Goal: Task Accomplishment & Management: Use online tool/utility

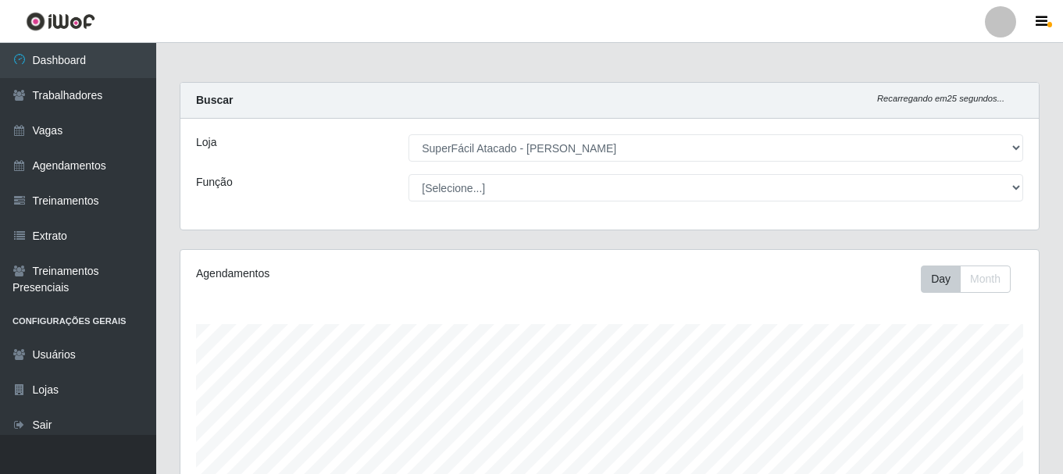
select select "399"
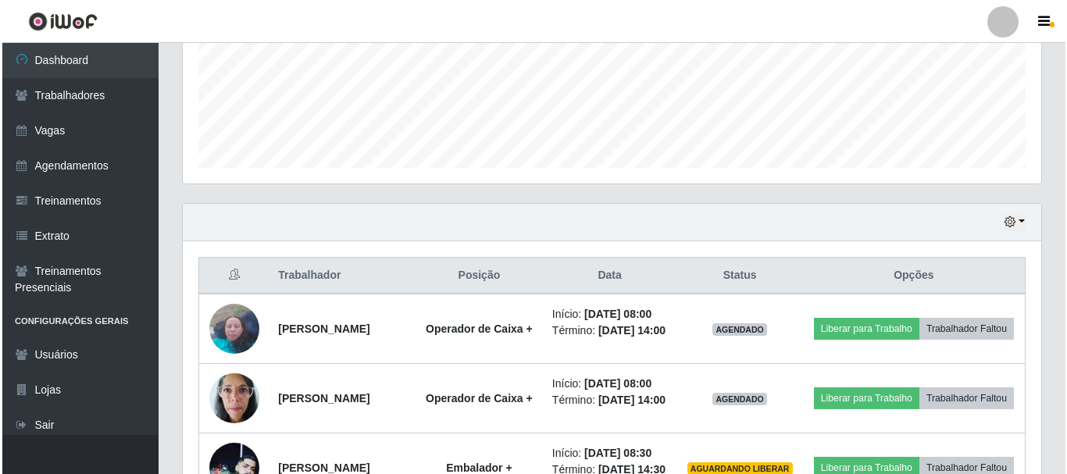
scroll to position [469, 0]
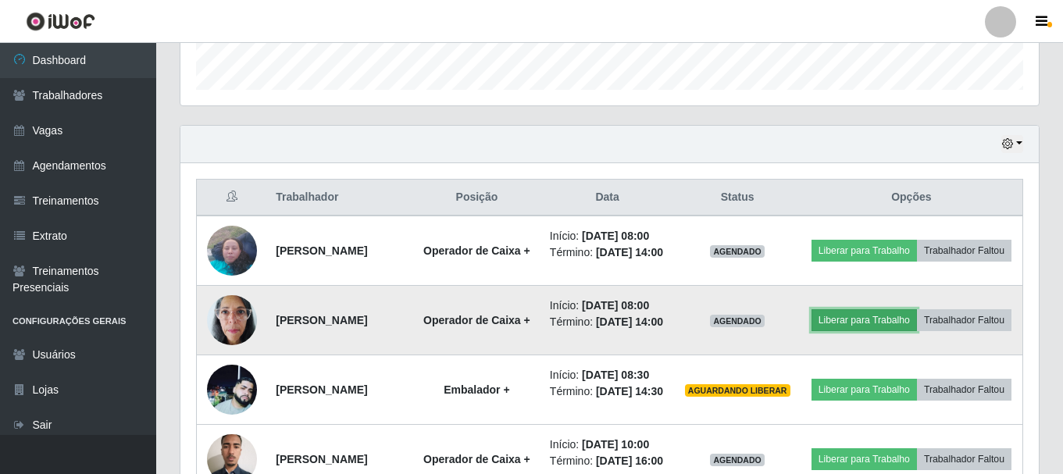
click at [911, 324] on button "Liberar para Trabalho" at bounding box center [864, 320] width 105 height 22
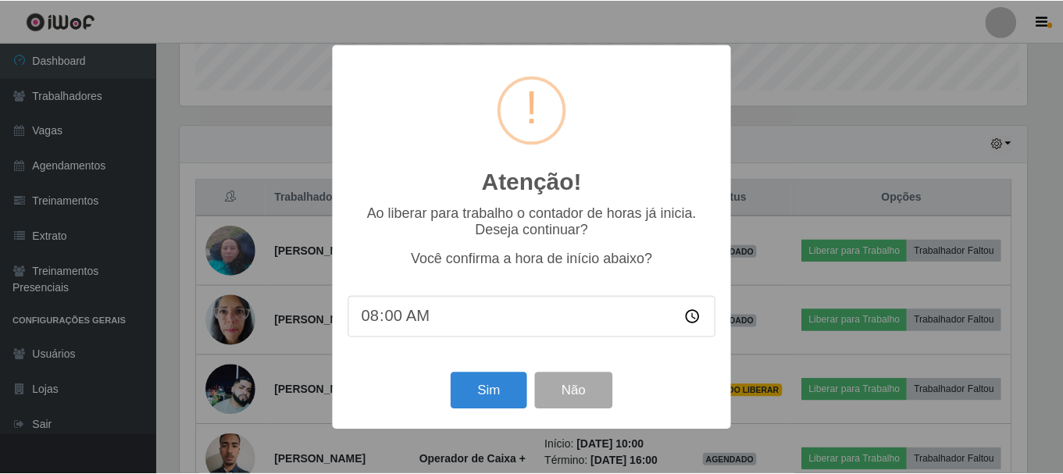
scroll to position [324, 851]
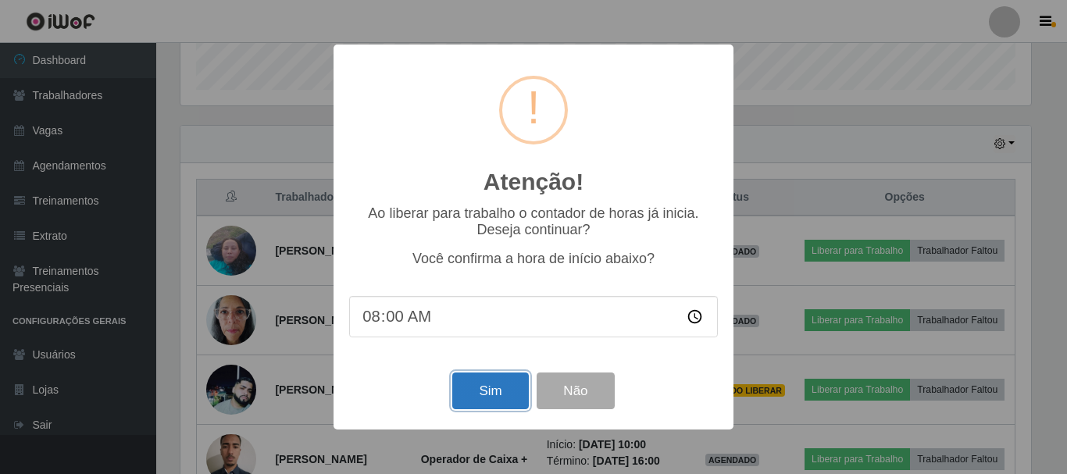
click at [475, 403] on button "Sim" at bounding box center [490, 391] width 76 height 37
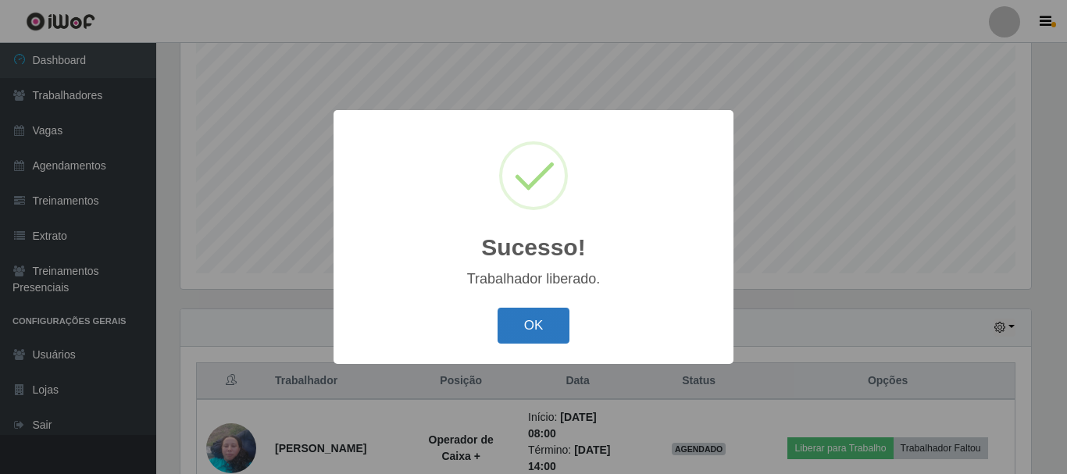
click at [556, 322] on button "OK" at bounding box center [534, 326] width 73 height 37
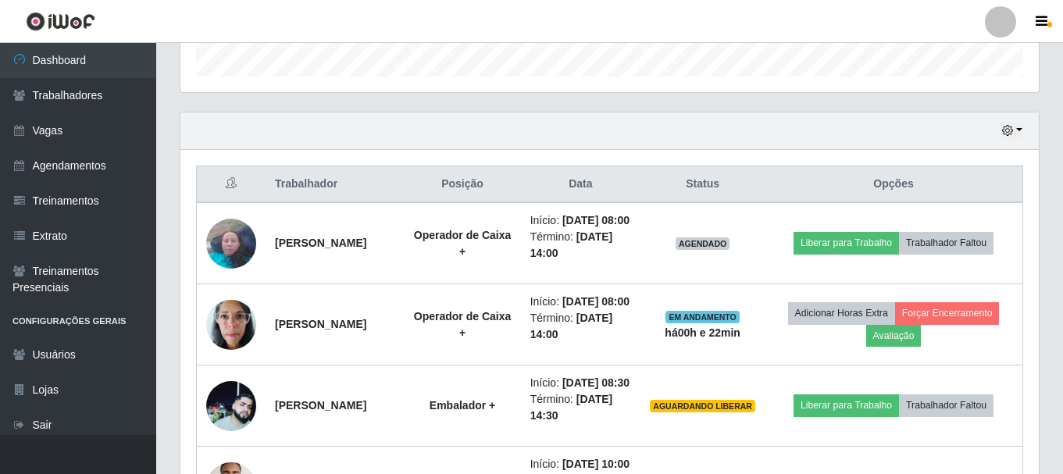
scroll to position [520, 0]
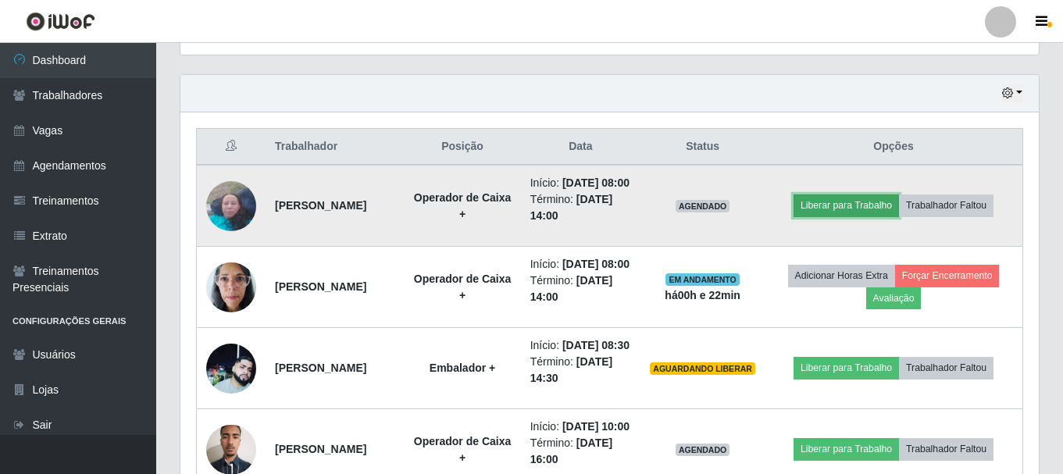
click at [863, 213] on button "Liberar para Trabalho" at bounding box center [846, 206] width 105 height 22
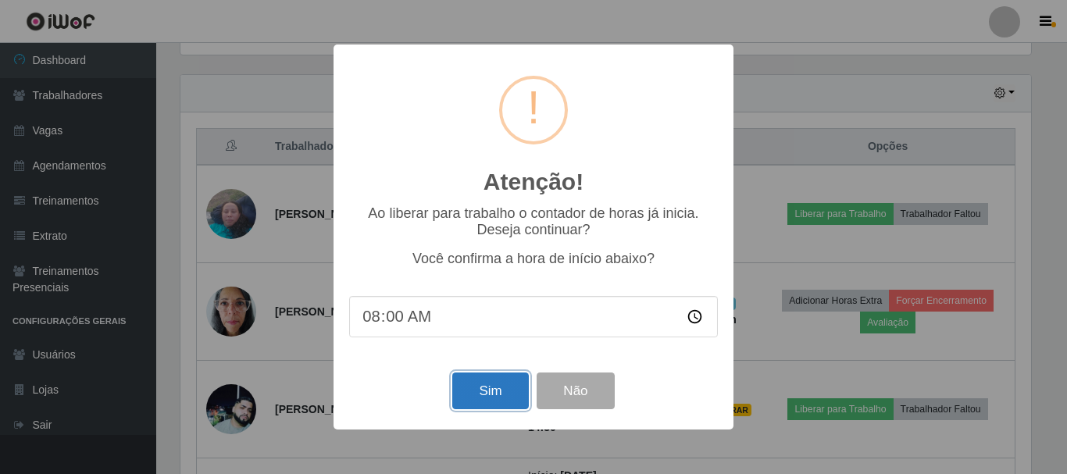
click at [475, 400] on button "Sim" at bounding box center [490, 391] width 76 height 37
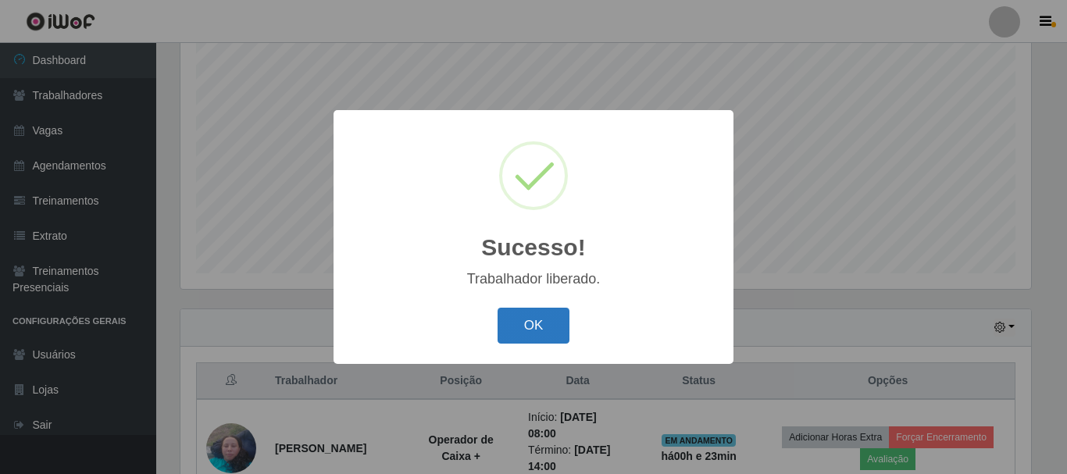
click at [517, 327] on button "OK" at bounding box center [534, 326] width 73 height 37
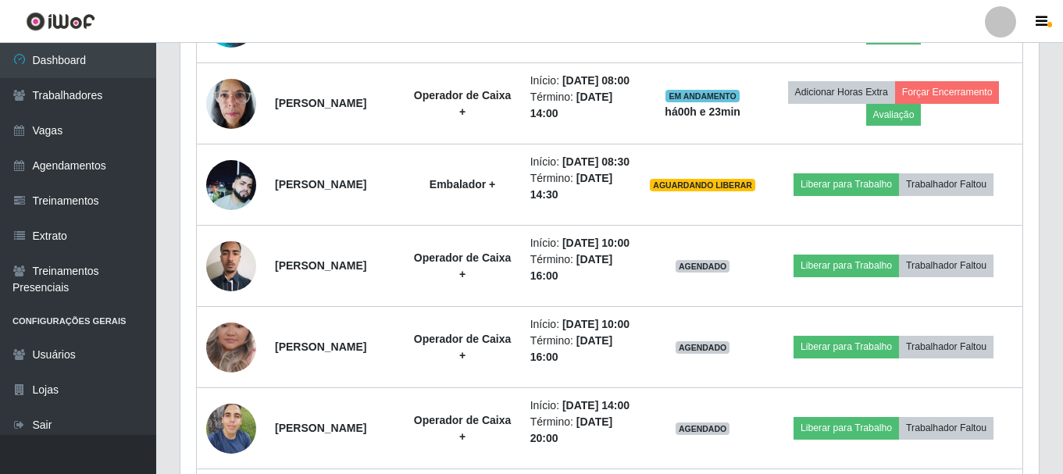
scroll to position [676, 0]
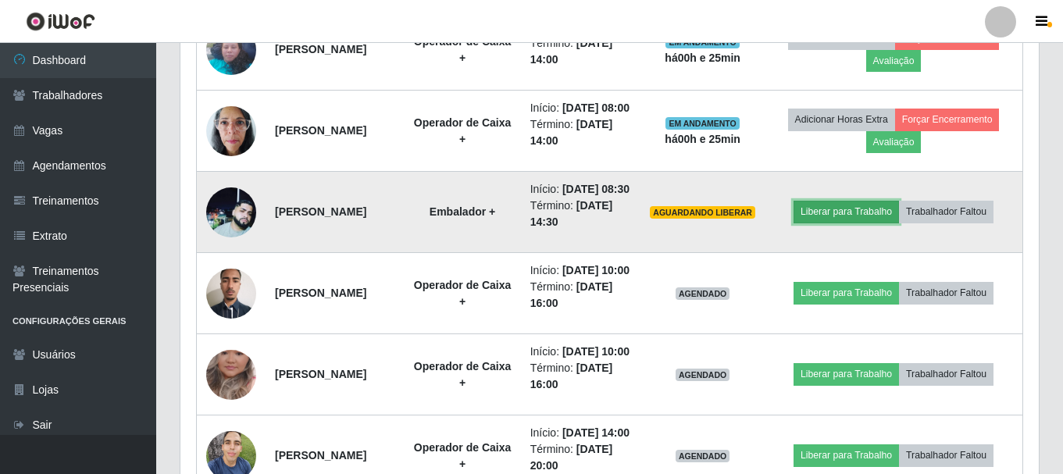
click at [839, 223] on button "Liberar para Trabalho" at bounding box center [846, 212] width 105 height 22
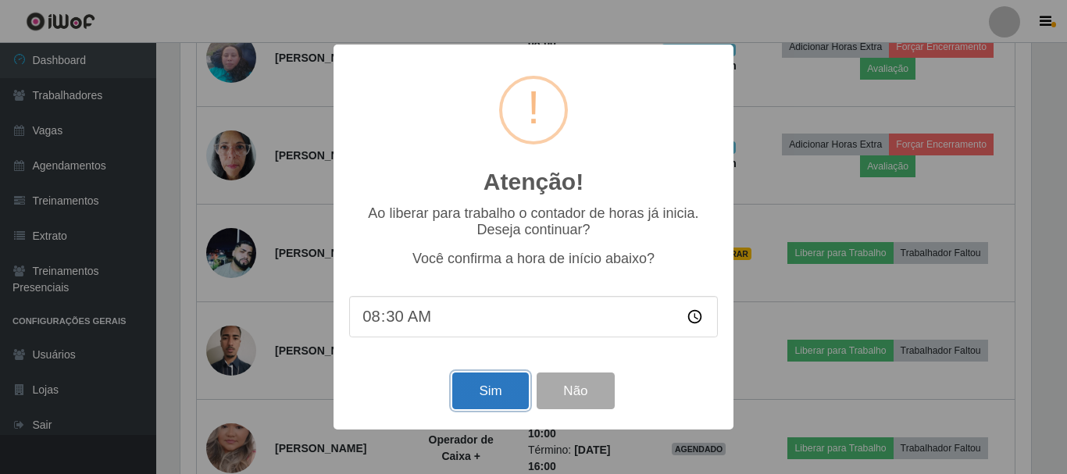
click at [497, 398] on button "Sim" at bounding box center [490, 391] width 76 height 37
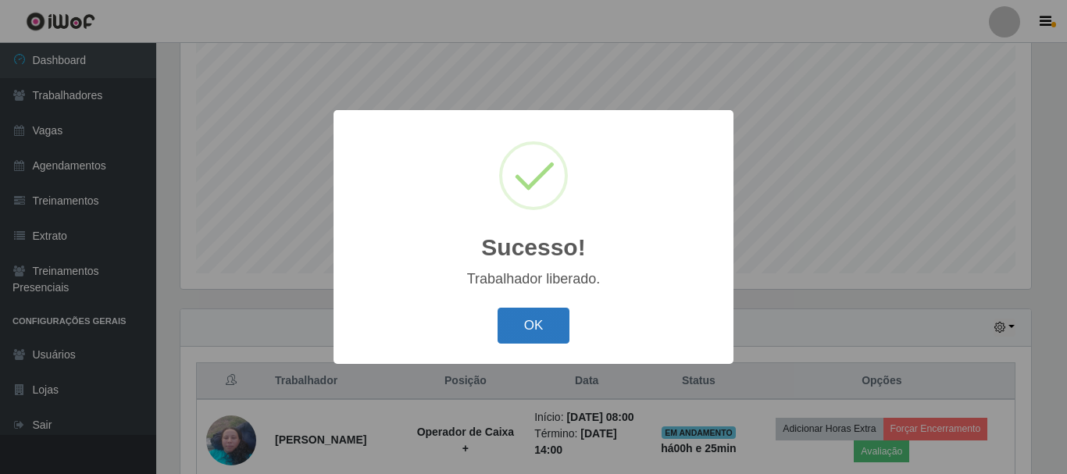
click at [532, 331] on button "OK" at bounding box center [534, 326] width 73 height 37
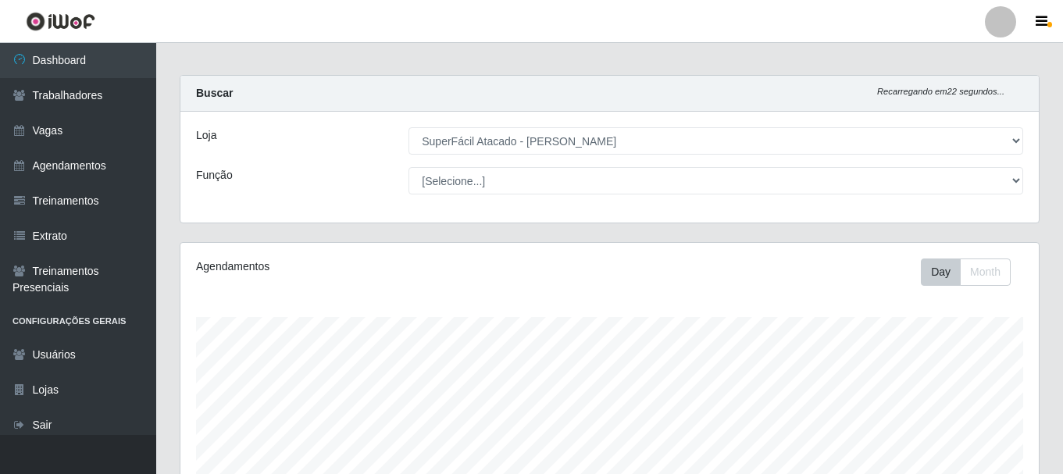
scroll to position [0, 0]
